Goal: Task Accomplishment & Management: Use online tool/utility

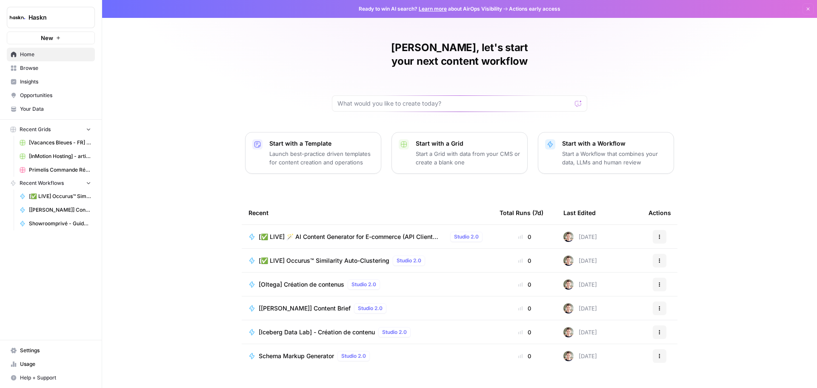
click at [311, 280] on span "[Oltega] Création de contenus" at bounding box center [301, 284] width 85 height 9
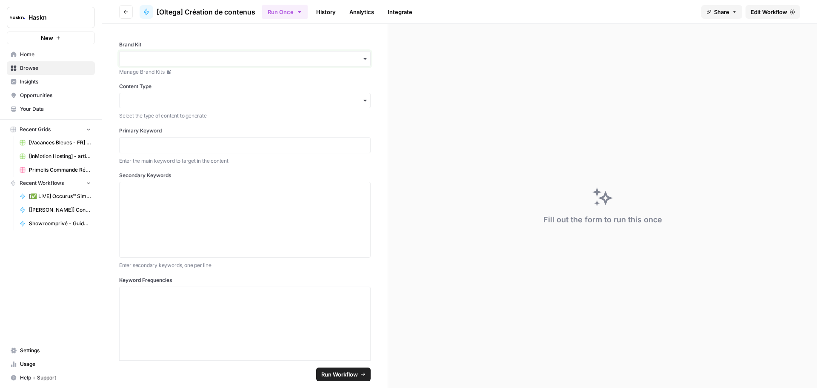
click at [292, 57] on input "Brand Kit" at bounding box center [245, 58] width 240 height 9
click at [238, 61] on input "Brand Kit" at bounding box center [245, 58] width 240 height 9
click at [226, 95] on div "button" at bounding box center [244, 100] width 251 height 15
click at [194, 143] on p at bounding box center [245, 145] width 240 height 9
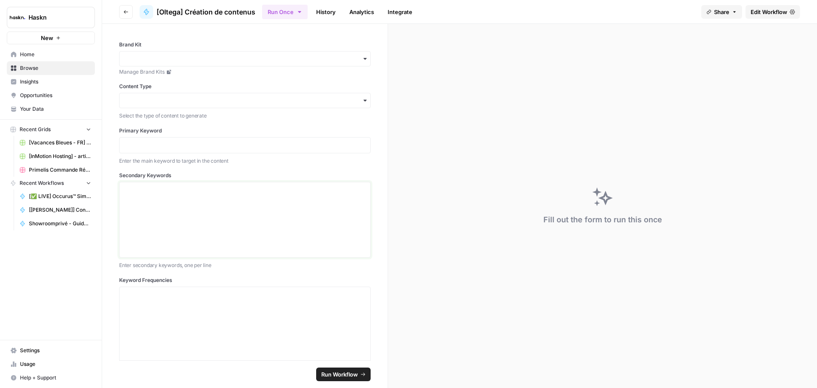
click at [183, 190] on p at bounding box center [245, 189] width 240 height 9
click at [302, 7] on button "Run Once" at bounding box center [285, 12] width 46 height 14
click at [302, 56] on span "Run Batch" at bounding box center [337, 57] width 98 height 9
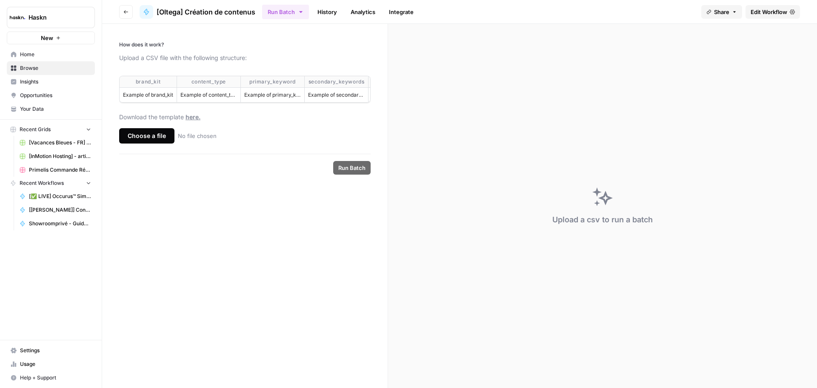
click at [196, 120] on span "here." at bounding box center [192, 116] width 15 height 7
click at [282, 13] on button "Run Batch" at bounding box center [285, 12] width 47 height 14
click at [293, 30] on span "Run Once" at bounding box center [336, 34] width 97 height 9
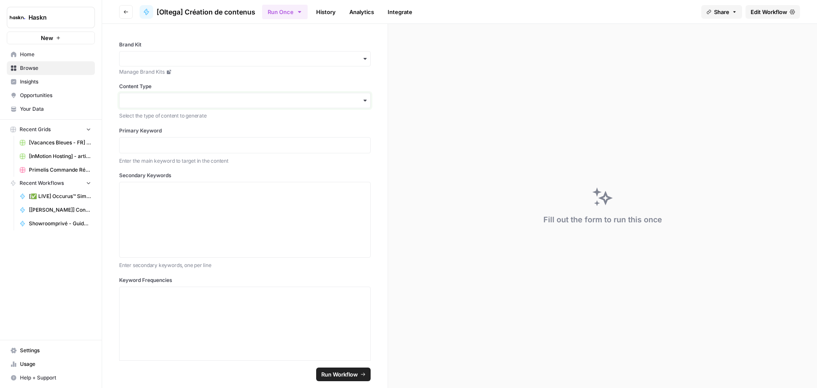
click at [162, 102] on input "Content Type" at bounding box center [245, 100] width 240 height 9
drag, startPoint x: 171, startPoint y: 139, endPoint x: 123, endPoint y: 122, distance: 50.4
click at [123, 122] on div "Service Page Editorial Page" at bounding box center [241, 131] width 245 height 40
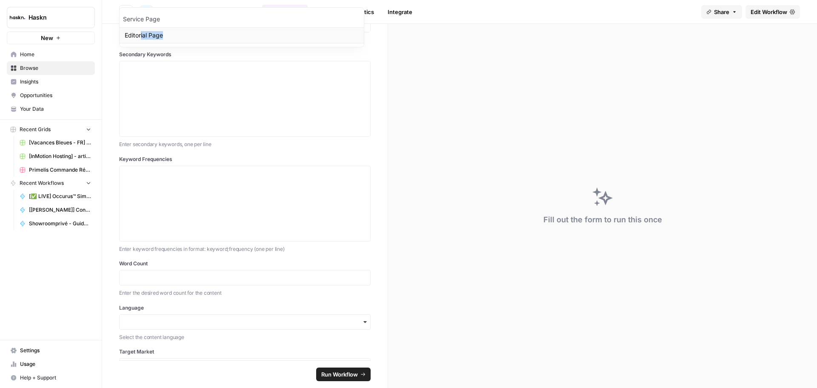
scroll to position [128, 0]
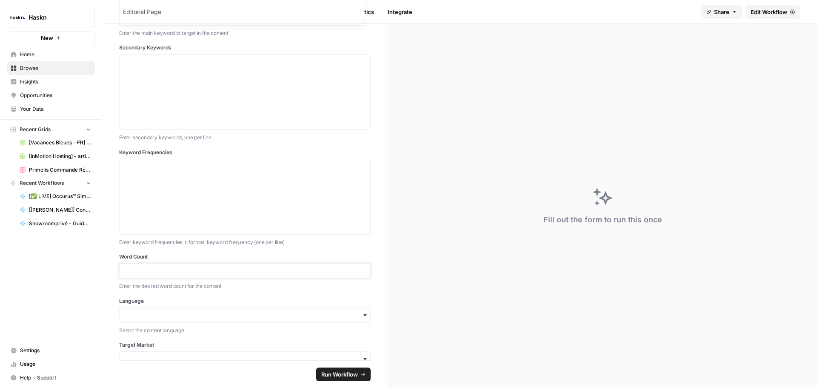
click at [219, 273] on input "Word Count" at bounding box center [245, 271] width 240 height 8
click at [193, 314] on input "Language" at bounding box center [245, 315] width 240 height 9
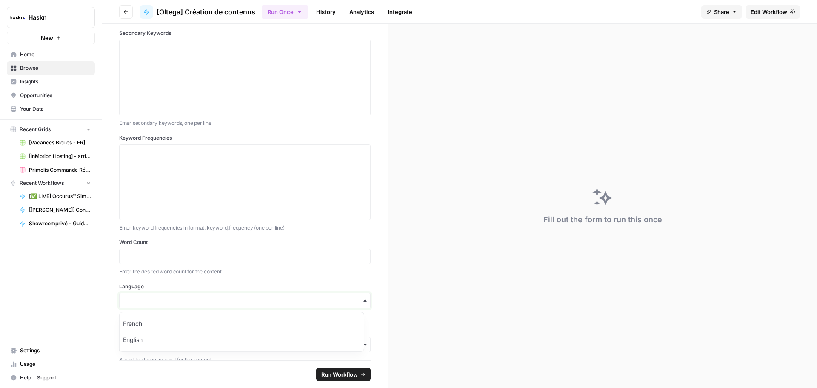
scroll to position [156, 0]
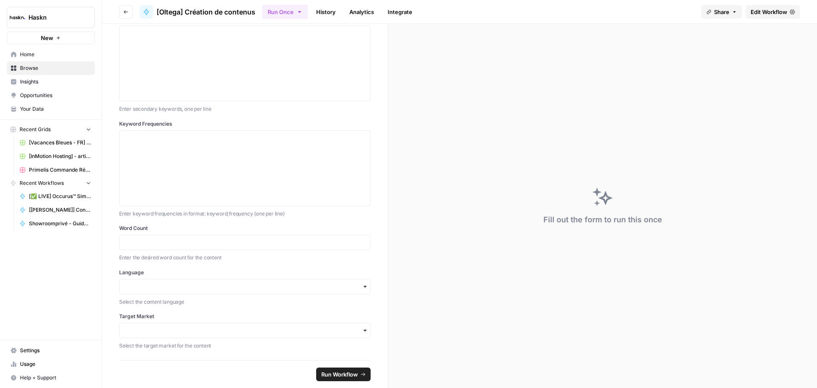
click at [112, 300] on div "Brand Kit Manage Brand Kits Content Type Select the type of content to generate…" at bounding box center [244, 192] width 285 height 336
click at [154, 332] on input "Target Market" at bounding box center [245, 330] width 240 height 9
